Goal: Navigation & Orientation: Go to known website

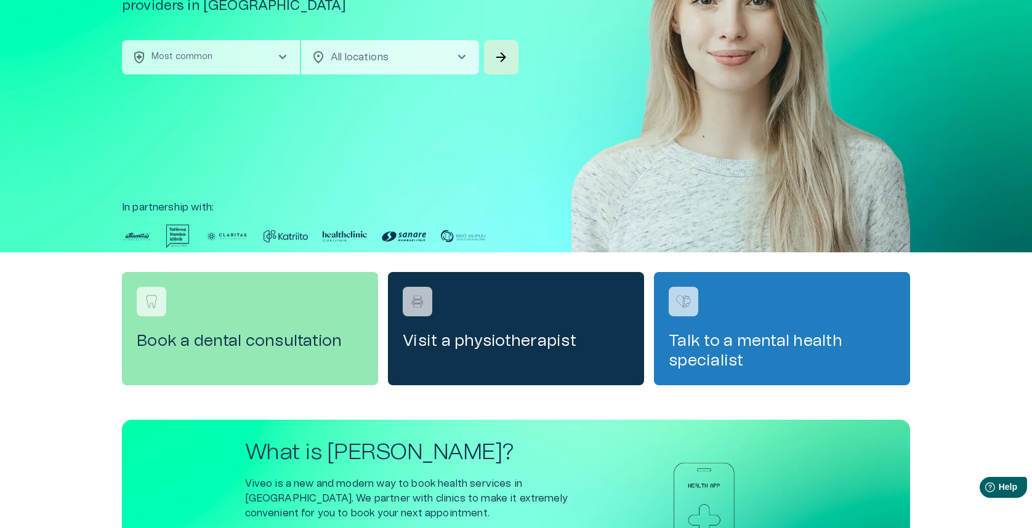
click at [391, 175] on div "Book a health treatment Book health treatments from leading health service prov…" at bounding box center [516, 72] width 788 height 361
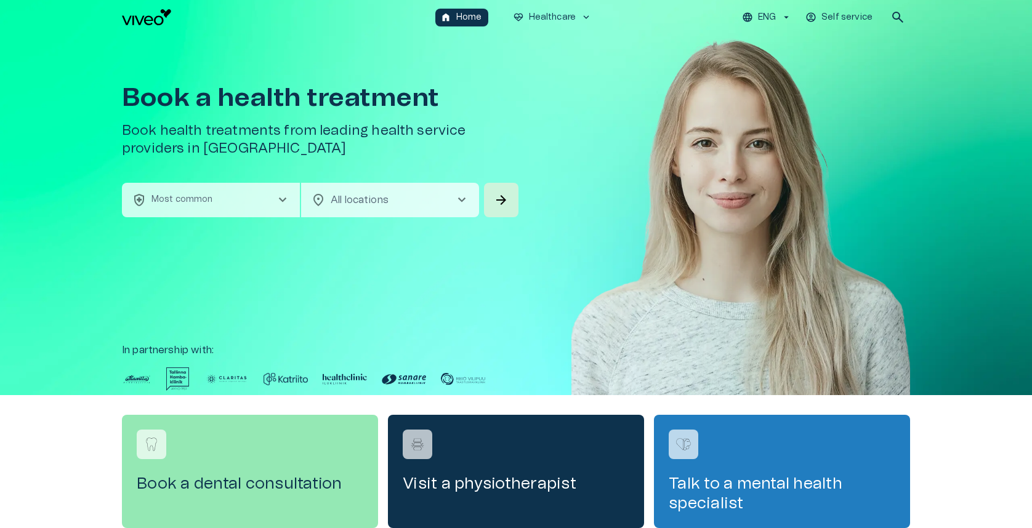
click at [545, 200] on div "Book a health treatment Book health treatments from leading health service prov…" at bounding box center [516, 214] width 788 height 361
